Goal: Obtain resource: Obtain resource

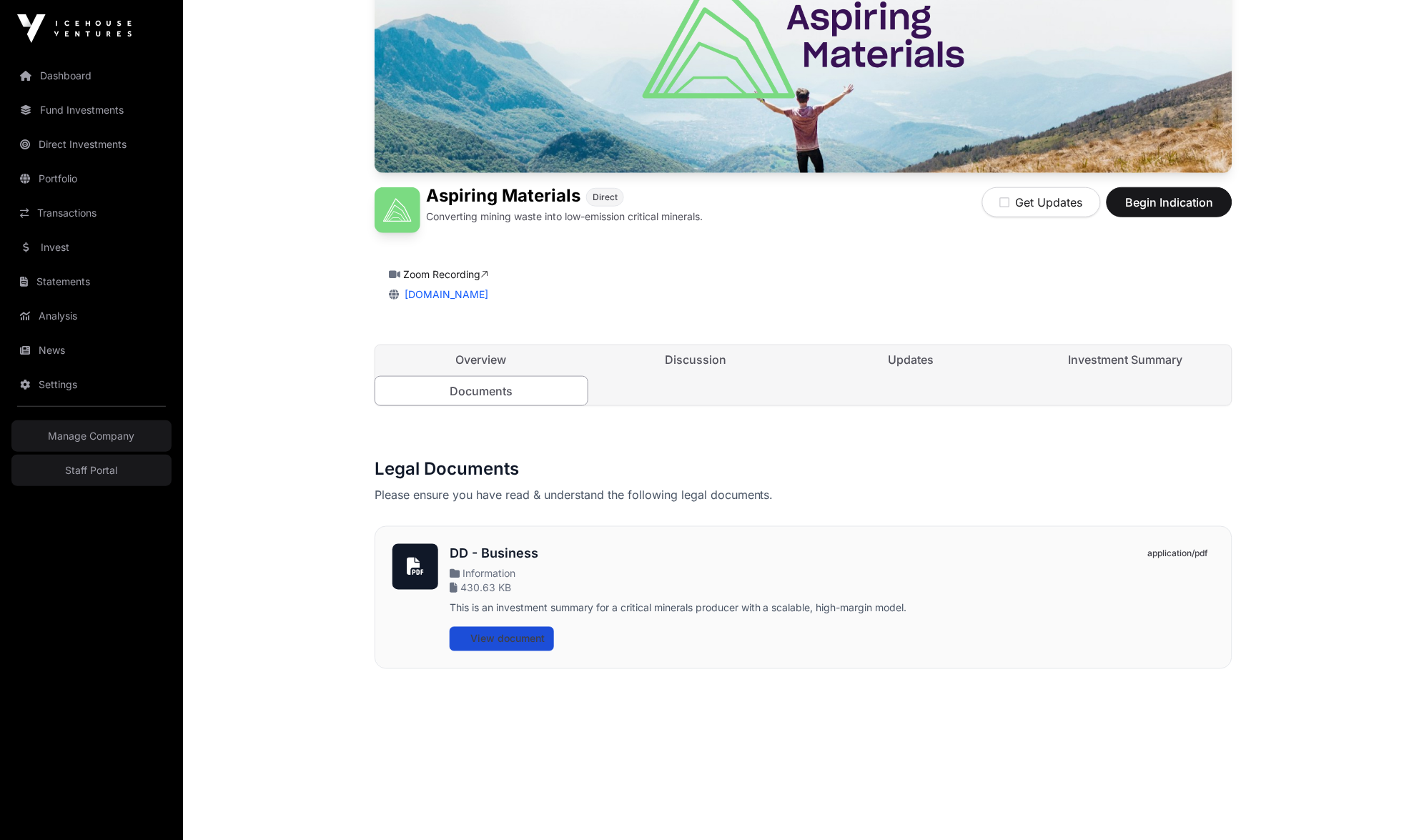
scroll to position [226, 0]
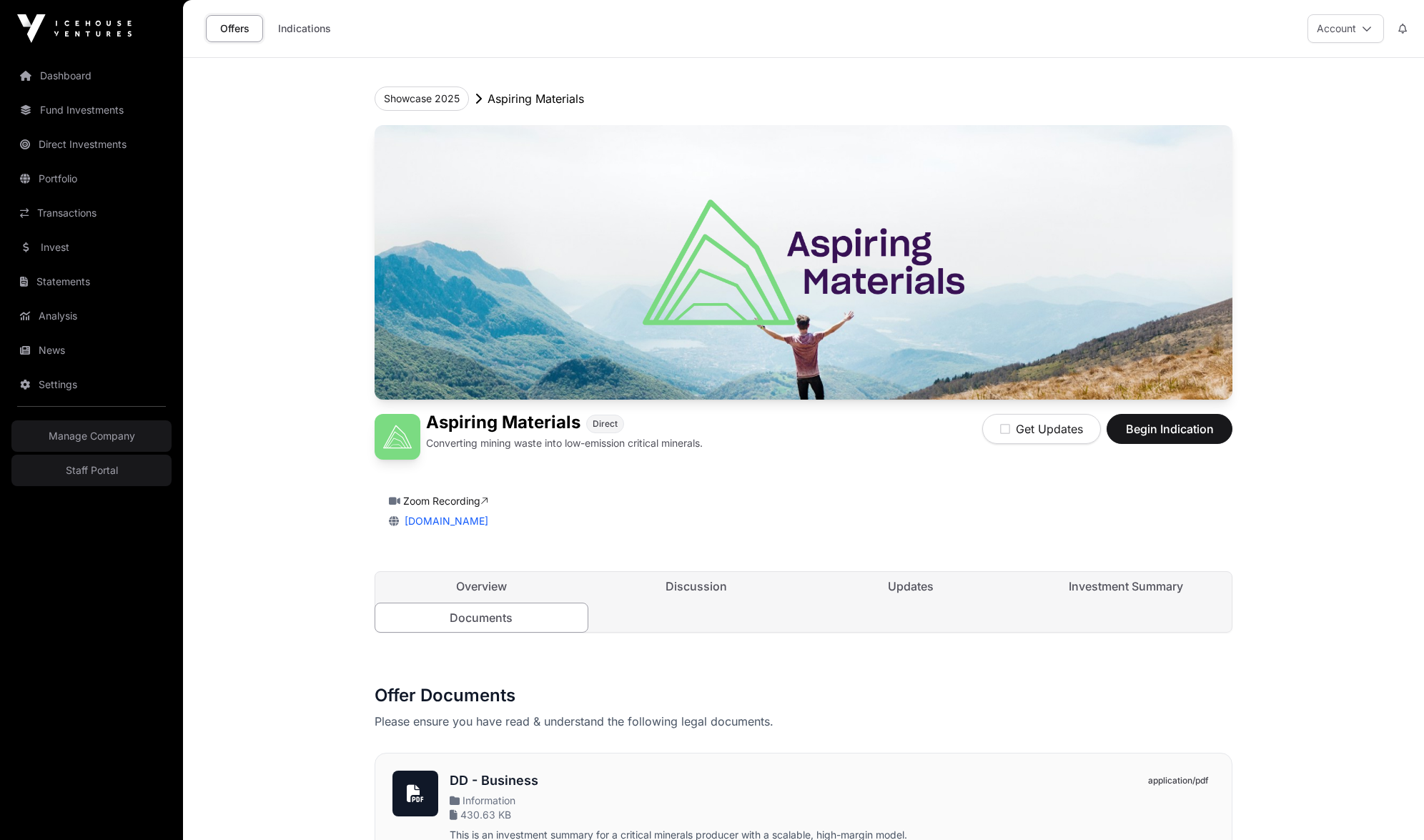
scroll to position [225, 0]
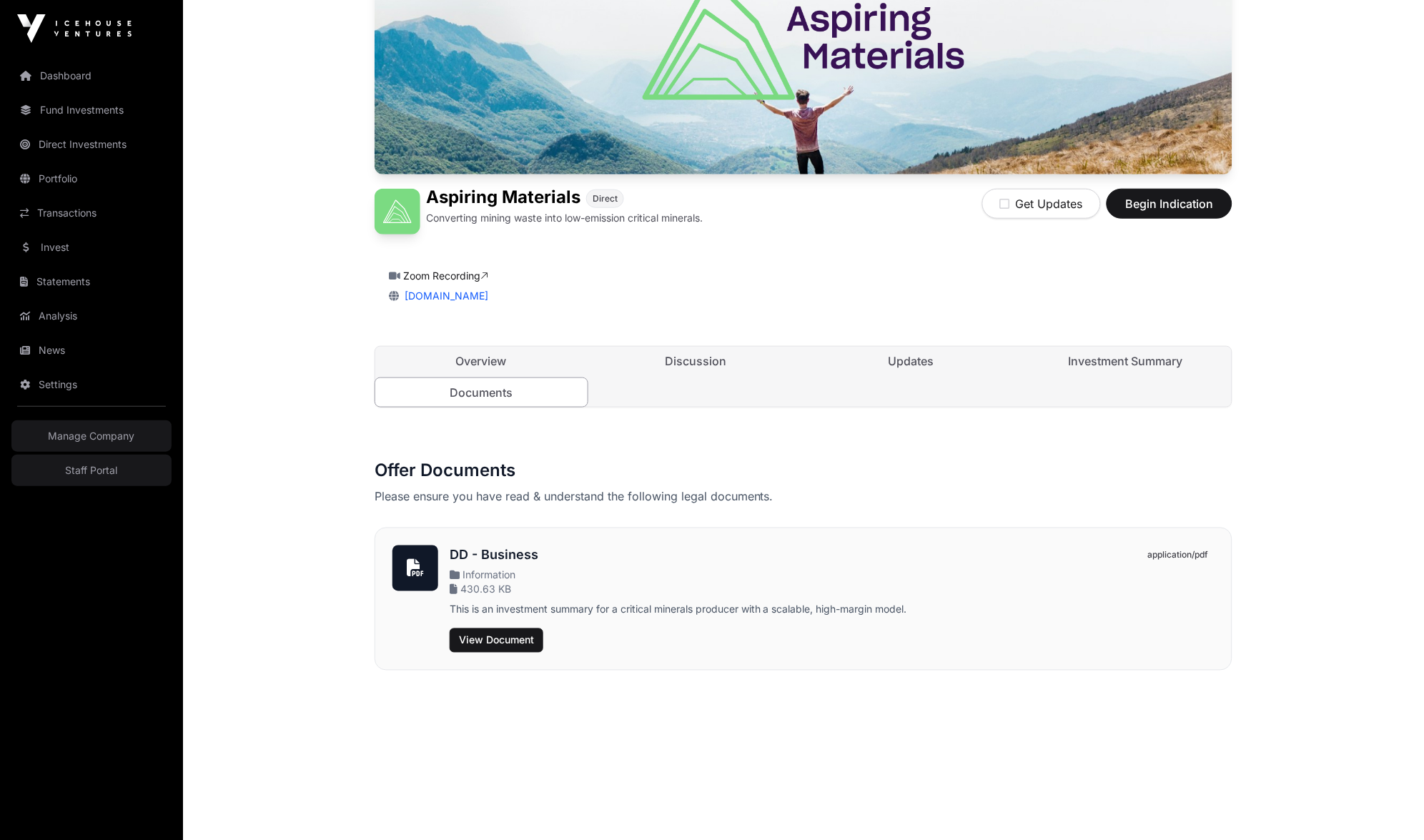
click at [485, 634] on span "View Document" at bounding box center [496, 640] width 75 height 14
click at [482, 637] on span "View Document" at bounding box center [496, 640] width 75 height 14
click at [706, 352] on link "Discussion" at bounding box center [696, 361] width 212 height 29
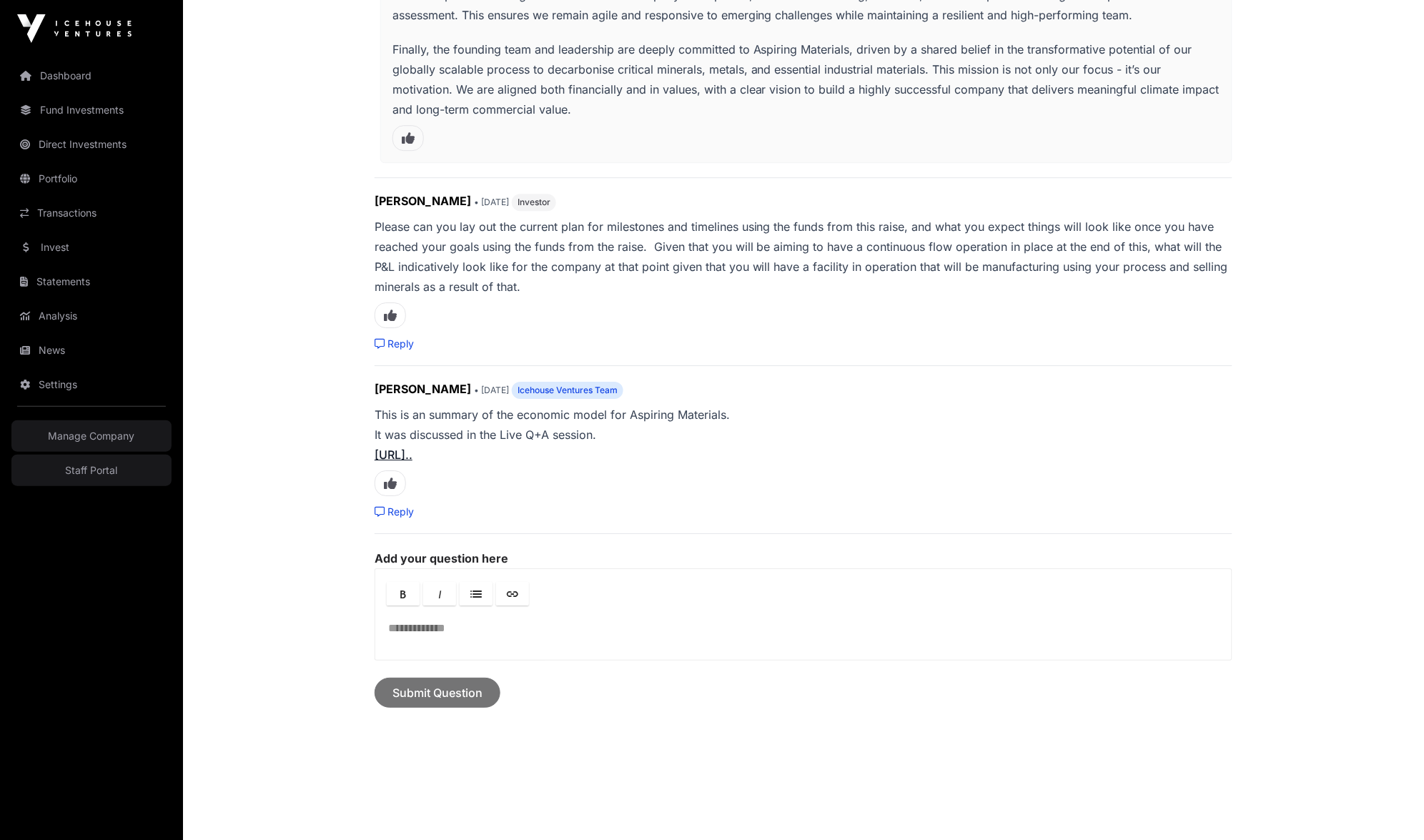
scroll to position [2588, 0]
click at [413, 448] on link "[URL].." at bounding box center [393, 455] width 38 height 14
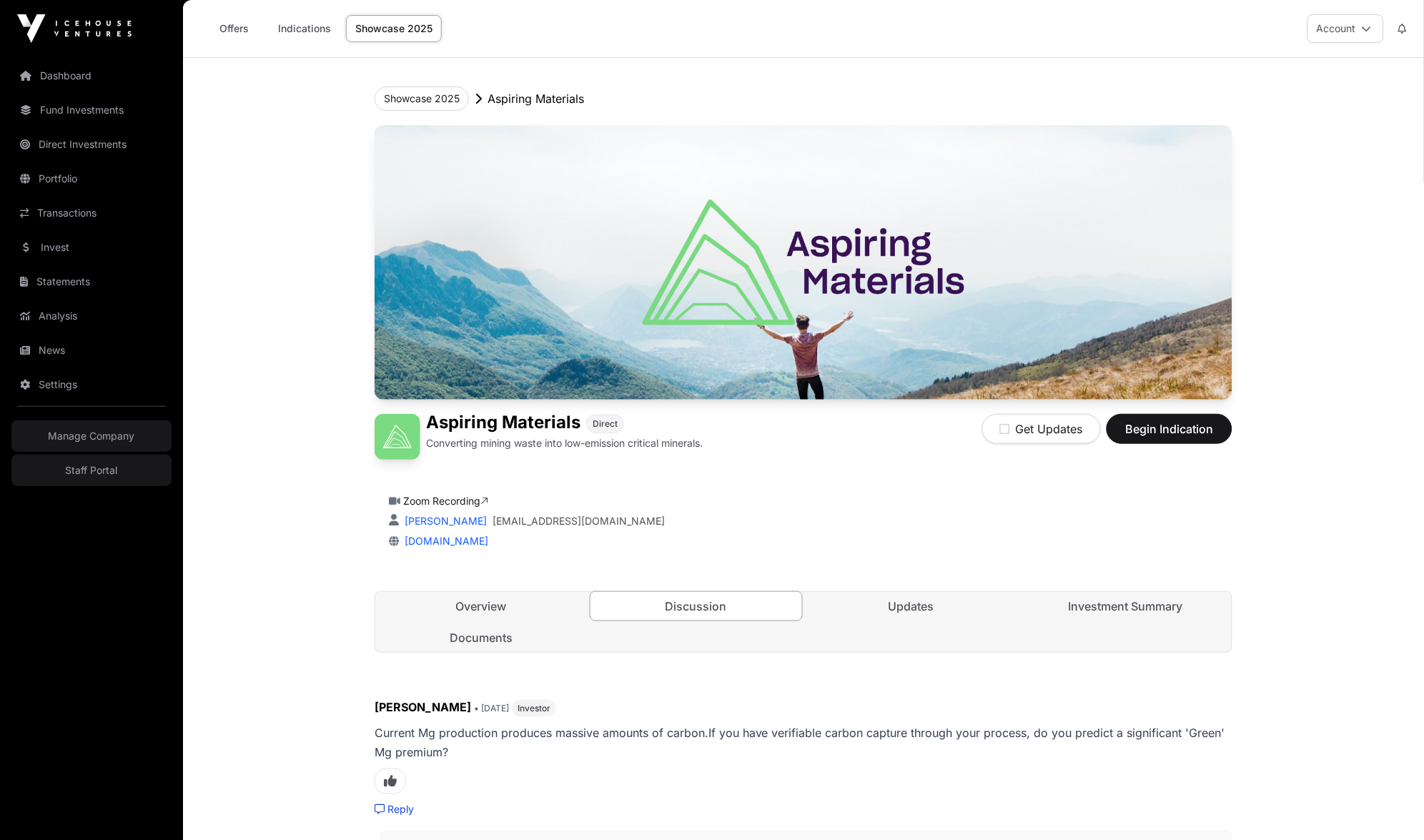
scroll to position [0, 0]
click at [495, 637] on link "Documents" at bounding box center [481, 638] width 212 height 29
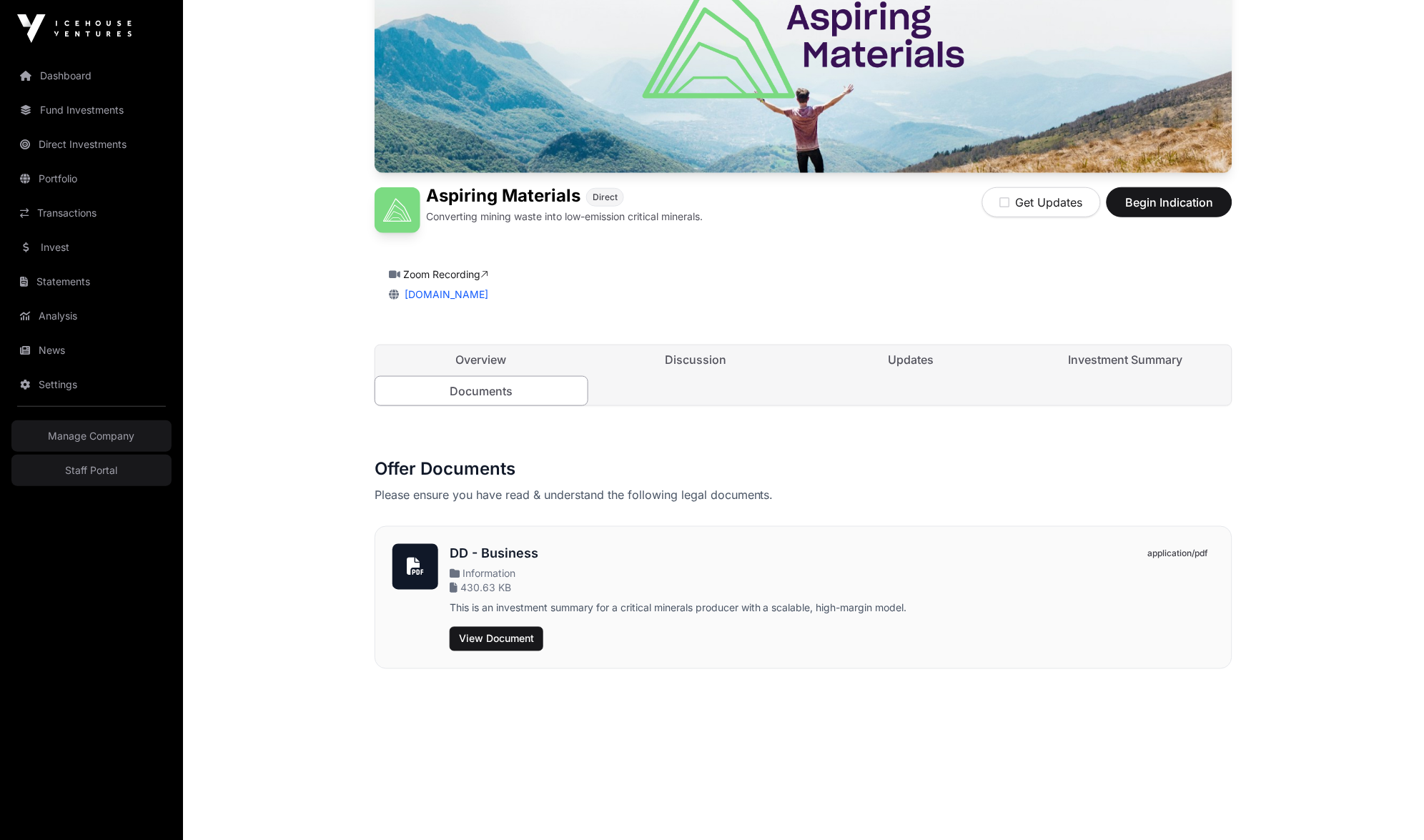
scroll to position [226, 0]
click at [500, 636] on span "View Document" at bounding box center [496, 639] width 75 height 14
click at [525, 557] on h3 "DD - Business" at bounding box center [678, 555] width 458 height 20
click at [500, 568] on span "Information" at bounding box center [482, 575] width 66 height 13
click at [489, 570] on span "Information" at bounding box center [482, 575] width 66 height 13
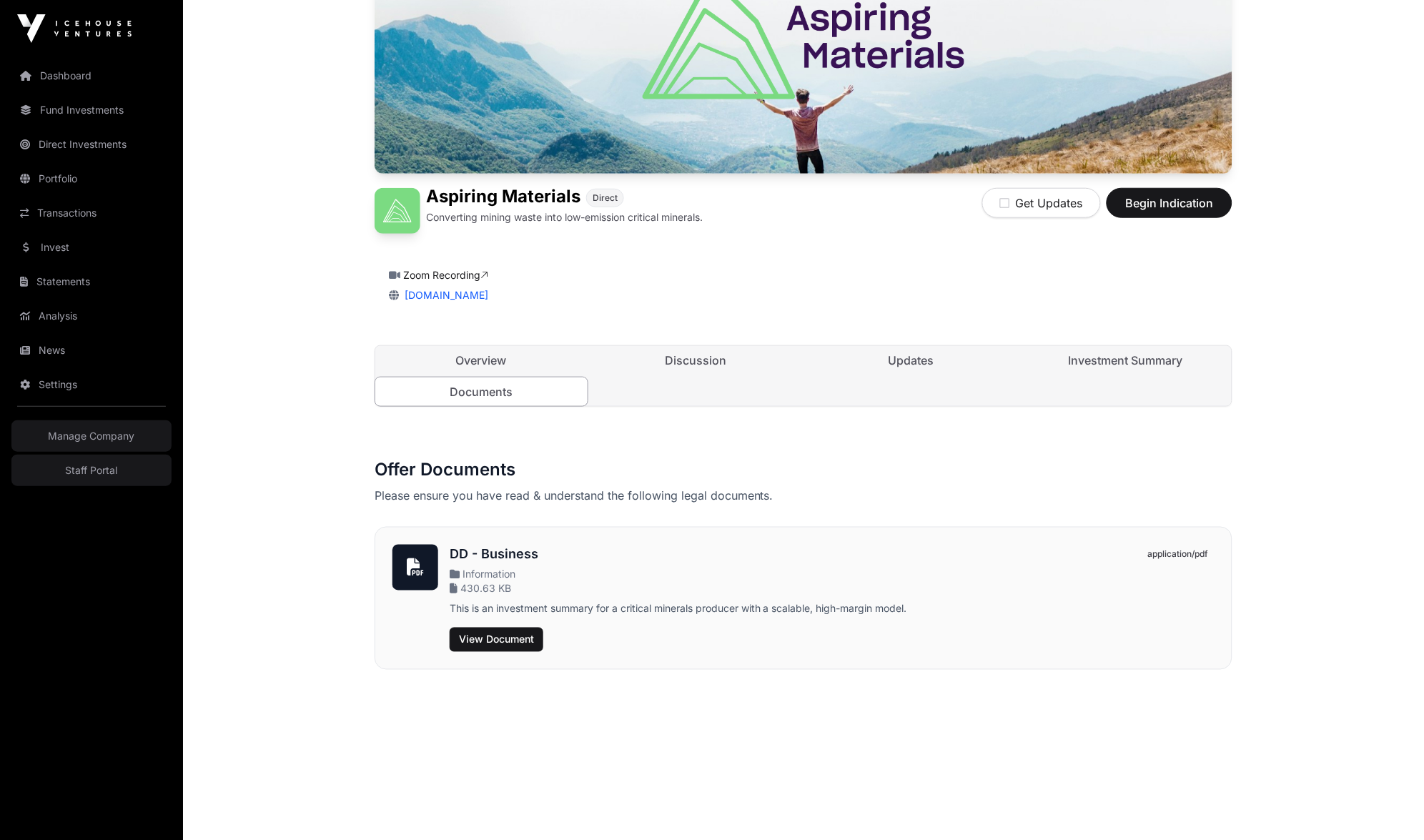
click at [489, 570] on span "Information" at bounding box center [482, 575] width 66 height 13
click at [497, 632] on span "View Document" at bounding box center [496, 639] width 75 height 14
click at [491, 568] on span "Information" at bounding box center [482, 575] width 66 height 13
click at [506, 202] on h1 "Aspiring Materials" at bounding box center [504, 197] width 155 height 19
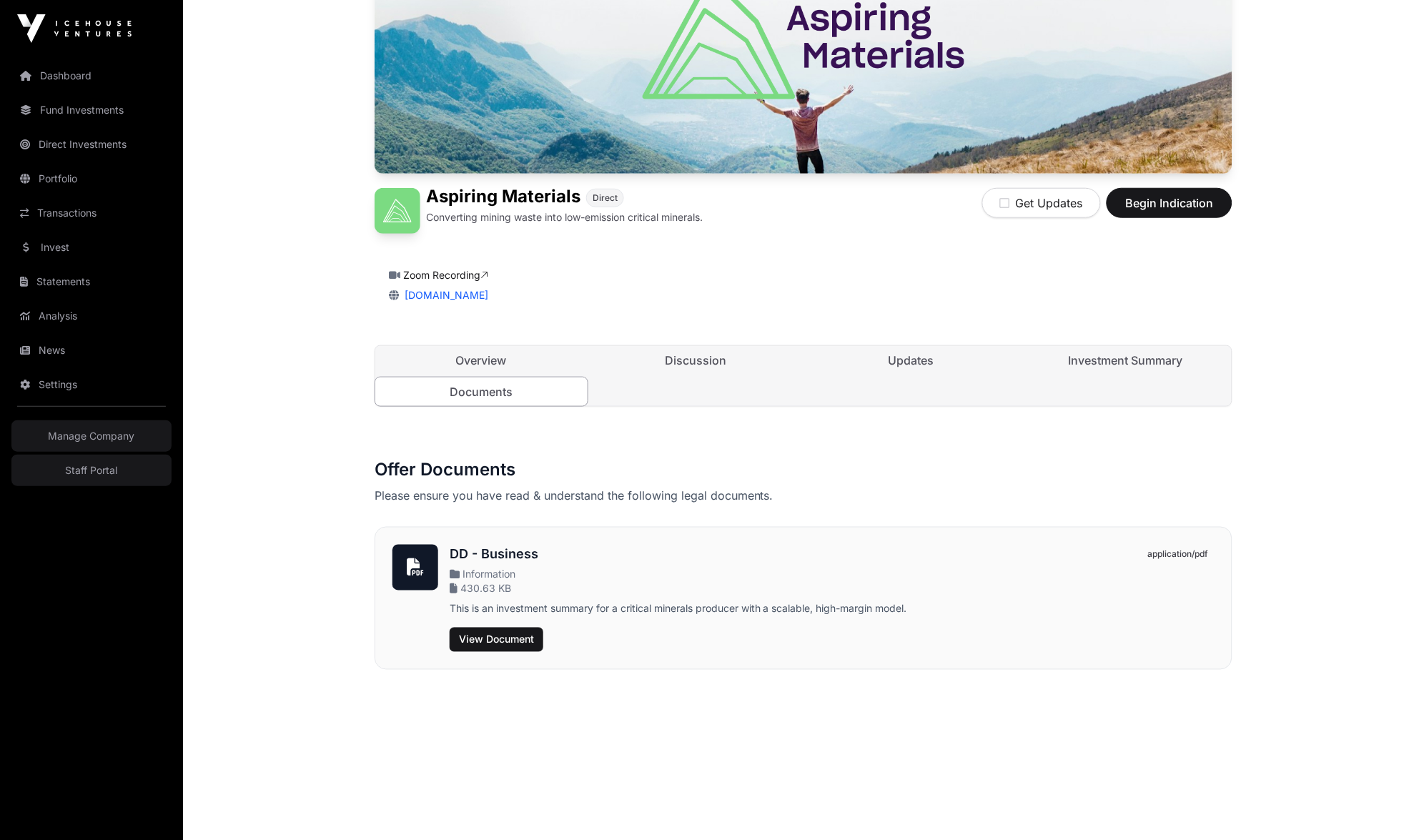
click at [392, 210] on img at bounding box center [397, 210] width 46 height 46
